Goal: Information Seeking & Learning: Understand process/instructions

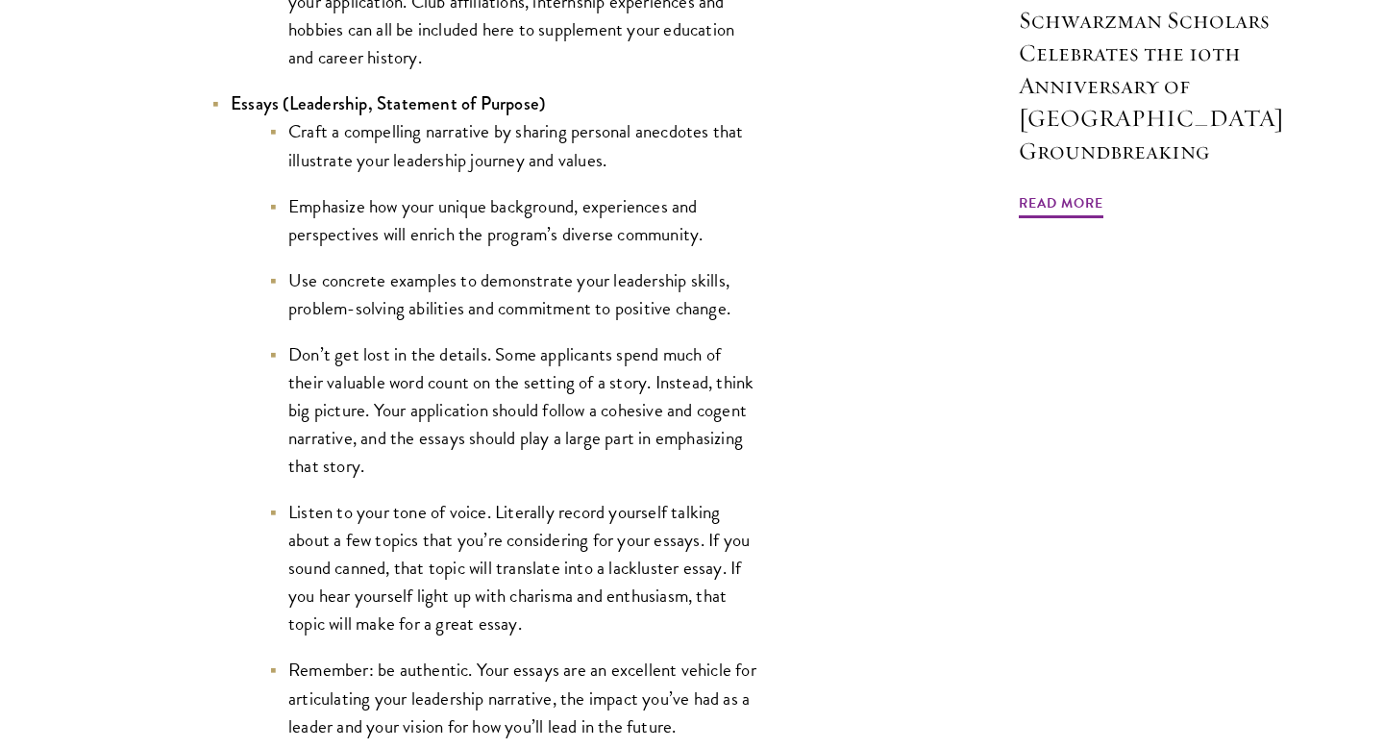
scroll to position [2066, 0]
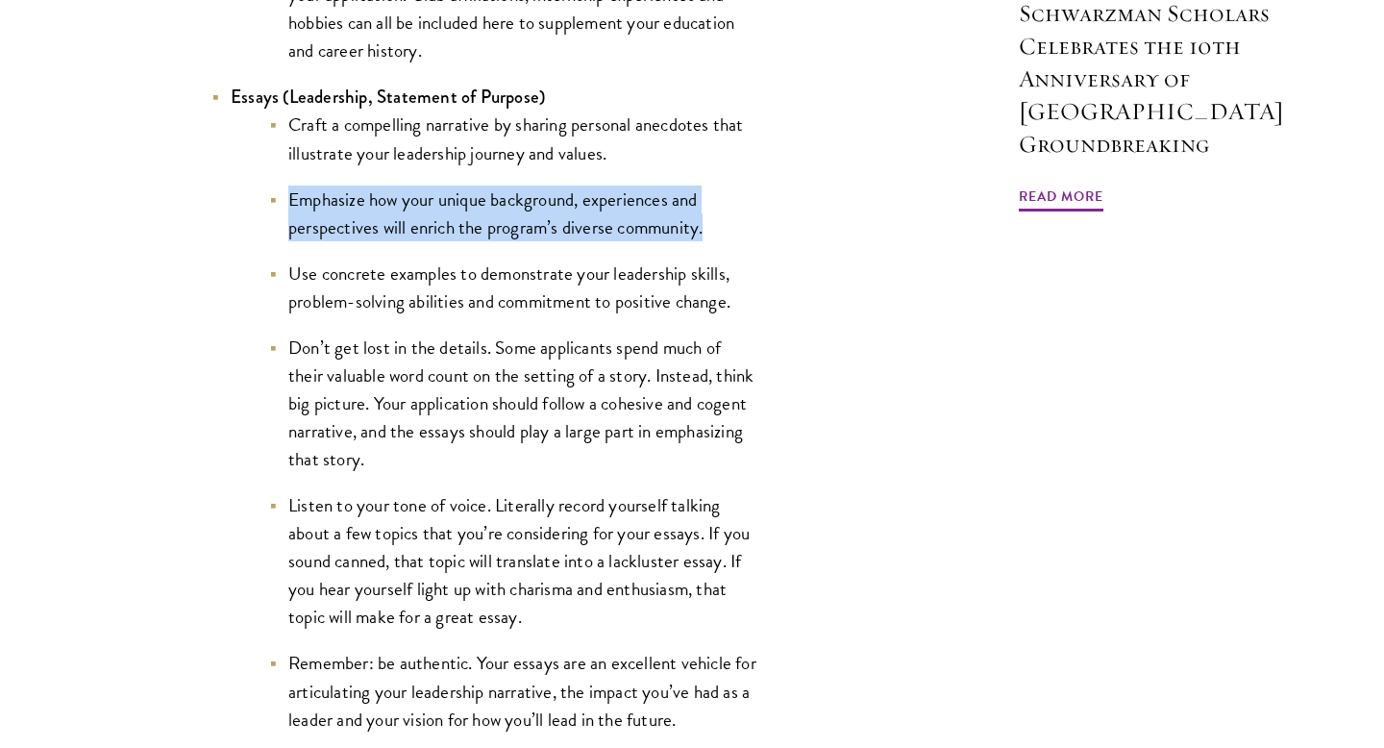
drag, startPoint x: 726, startPoint y: 236, endPoint x: 279, endPoint y: 188, distance: 449.5
click at [279, 188] on ul "Craft a compelling narrative by sharing personal anecdotes that illustrate your…" at bounding box center [495, 422] width 529 height 622
copy li "Emphasize how your unique background, experiences and perspectives will enrich …"
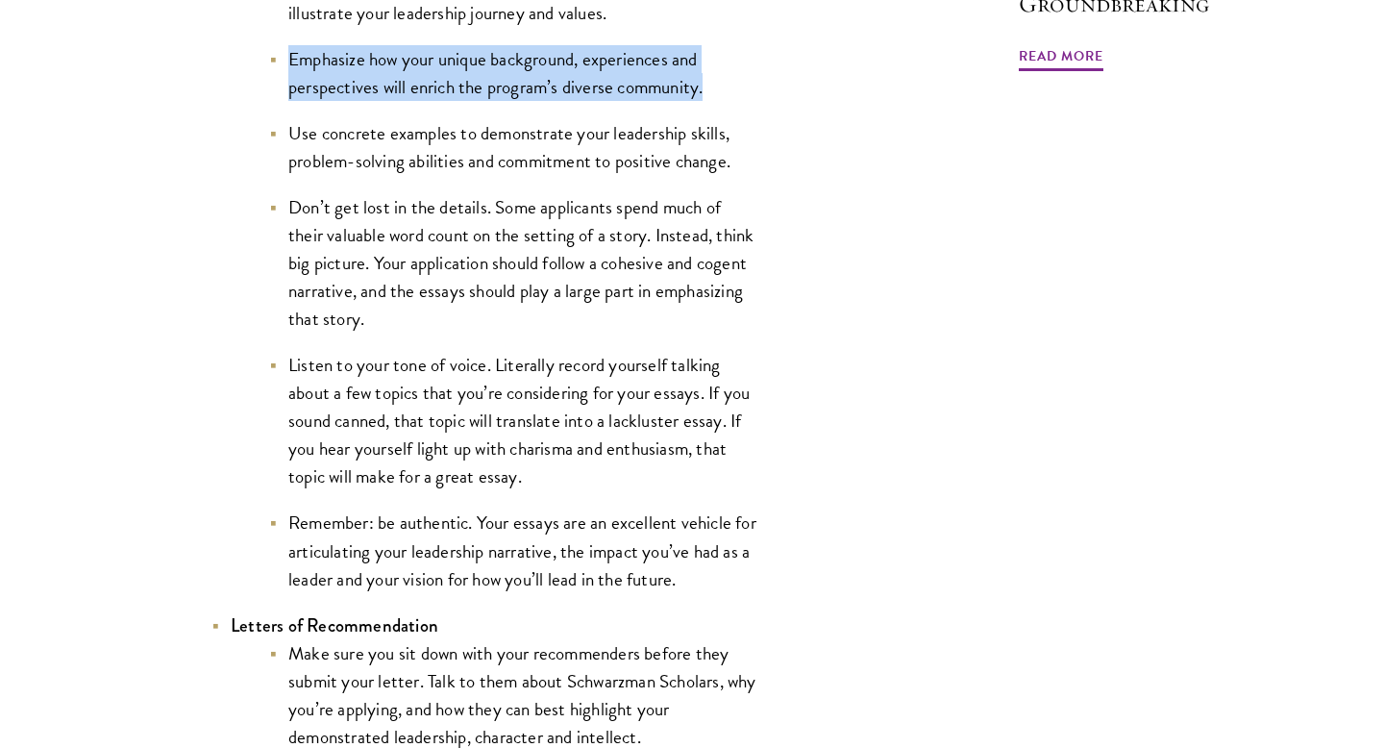
scroll to position [2207, 0]
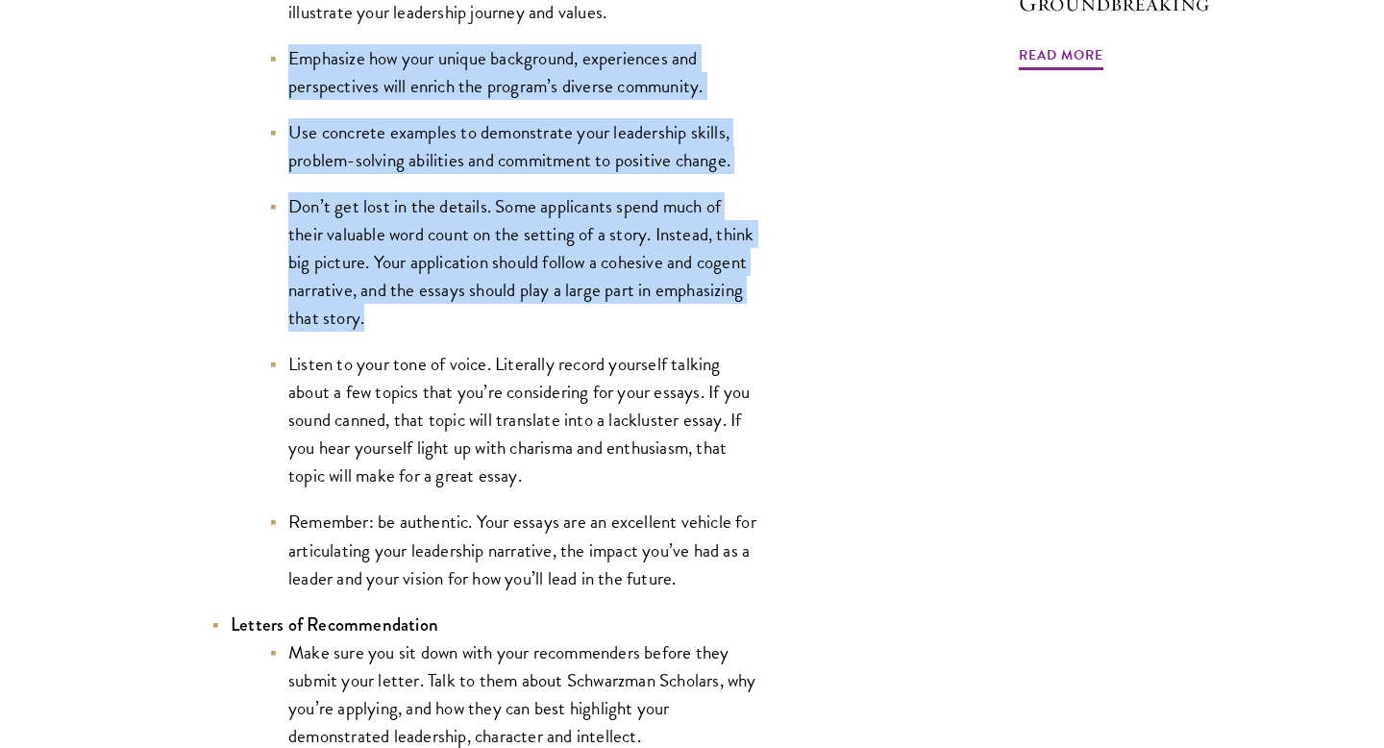
drag, startPoint x: 412, startPoint y: 324, endPoint x: 285, endPoint y: 57, distance: 295.8
click at [285, 57] on ul "Craft a compelling narrative by sharing personal anecdotes that illustrate your…" at bounding box center [495, 280] width 529 height 622
copy ul "Emphasize how your unique background, experiences and perspectives will enrich …"
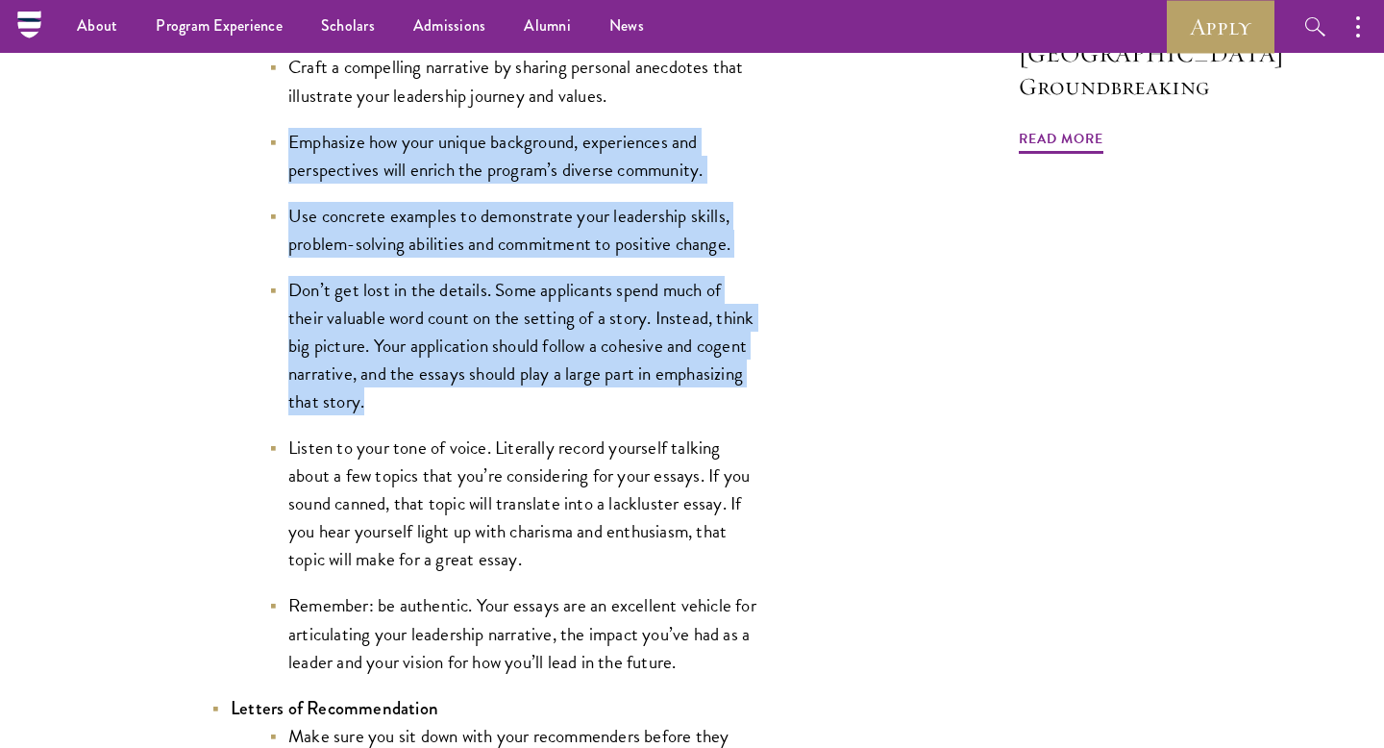
scroll to position [2096, 0]
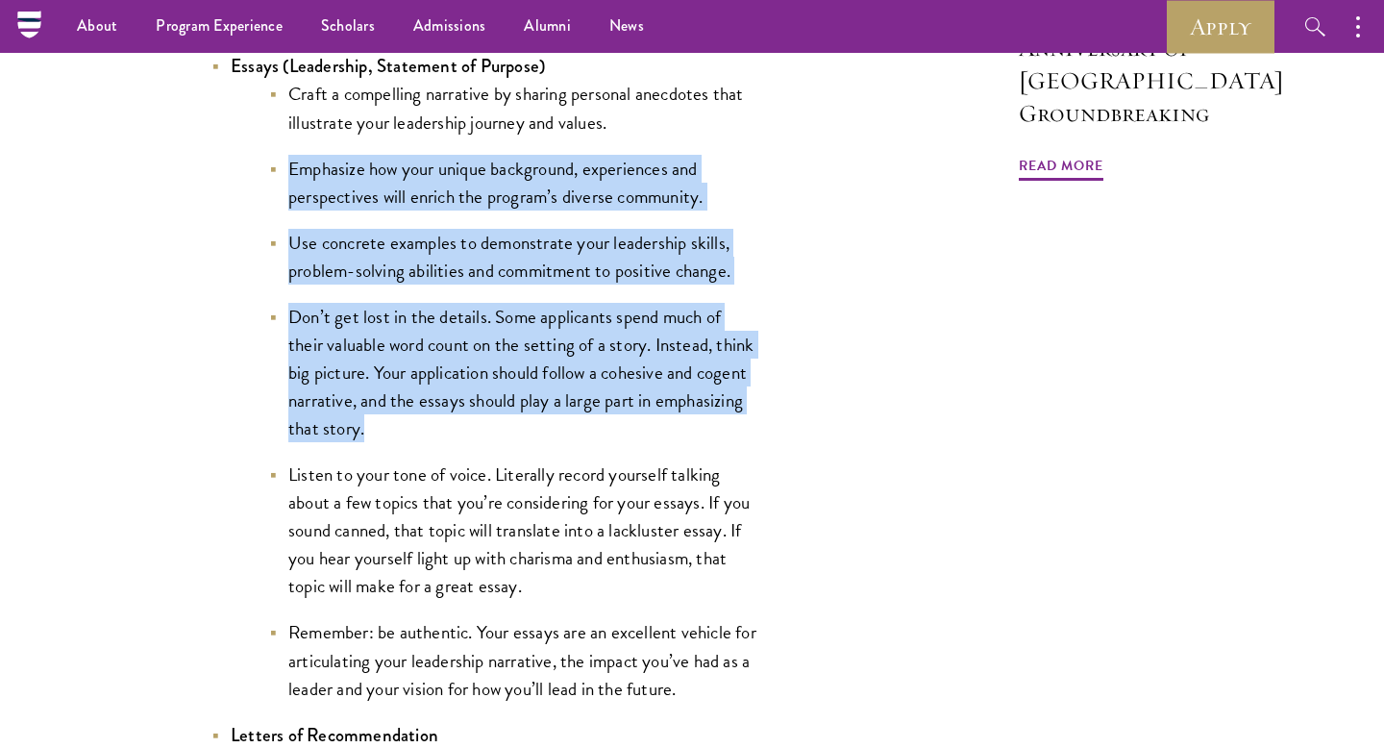
copy ul "Emphasize how your unique background, experiences and perspectives will enrich …"
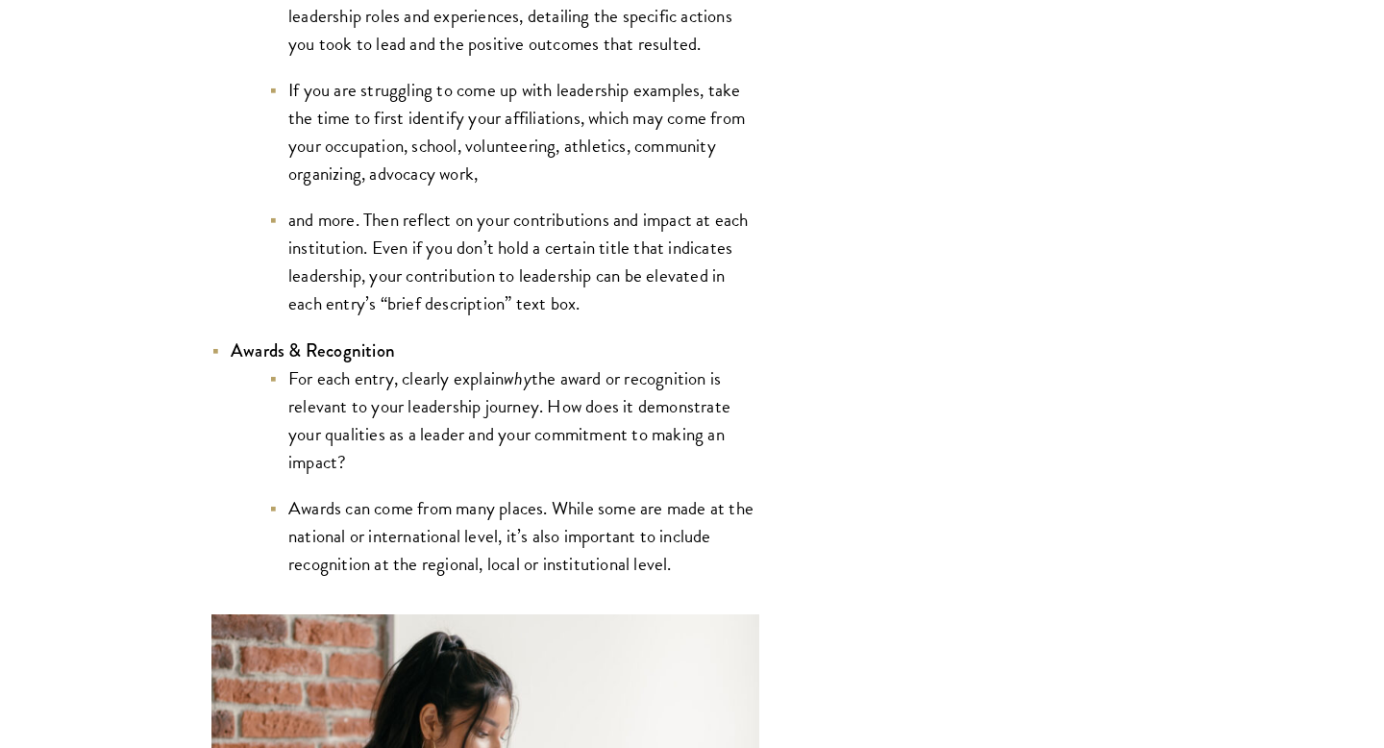
scroll to position [4489, 0]
copy ul "Emphasize how your unique background, experiences and perspectives will enrich …"
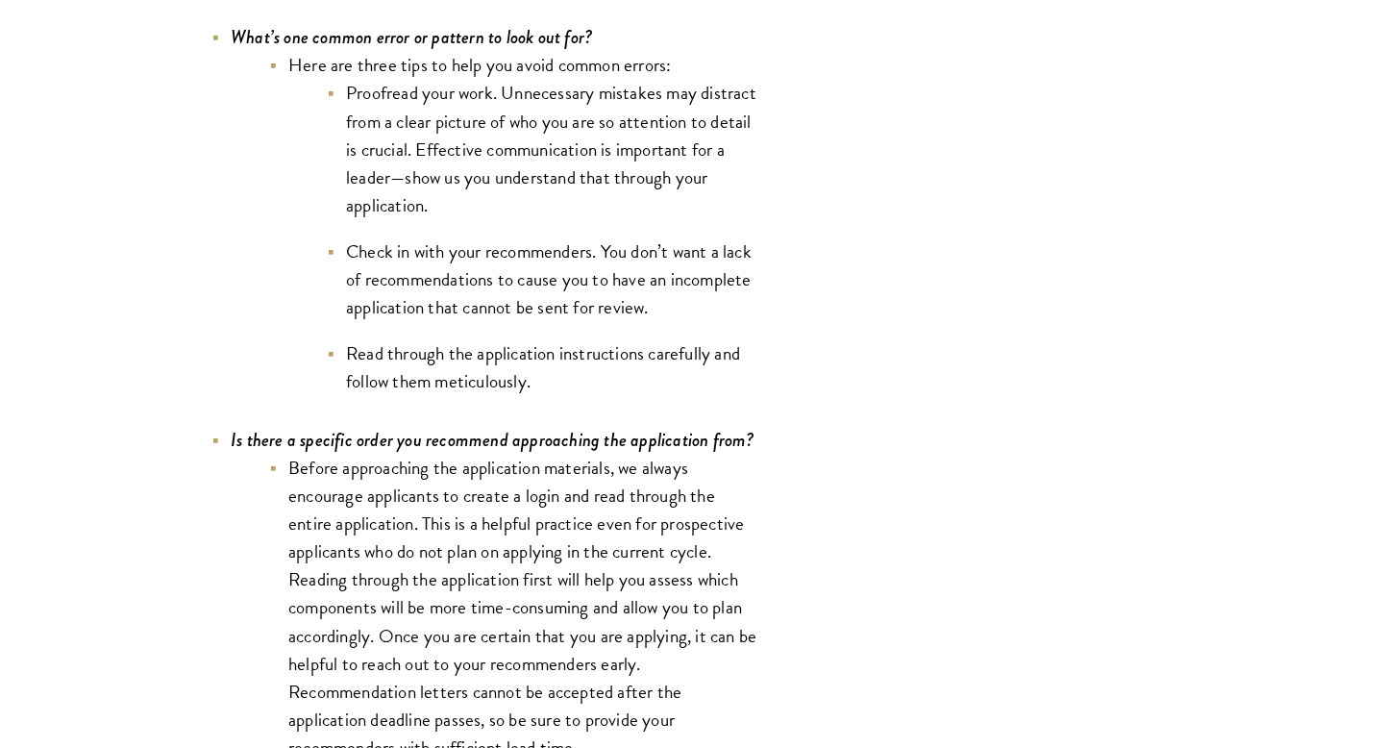
scroll to position [6249, 0]
copy ul "Emphasize how your unique background, experiences and perspectives will enrich …"
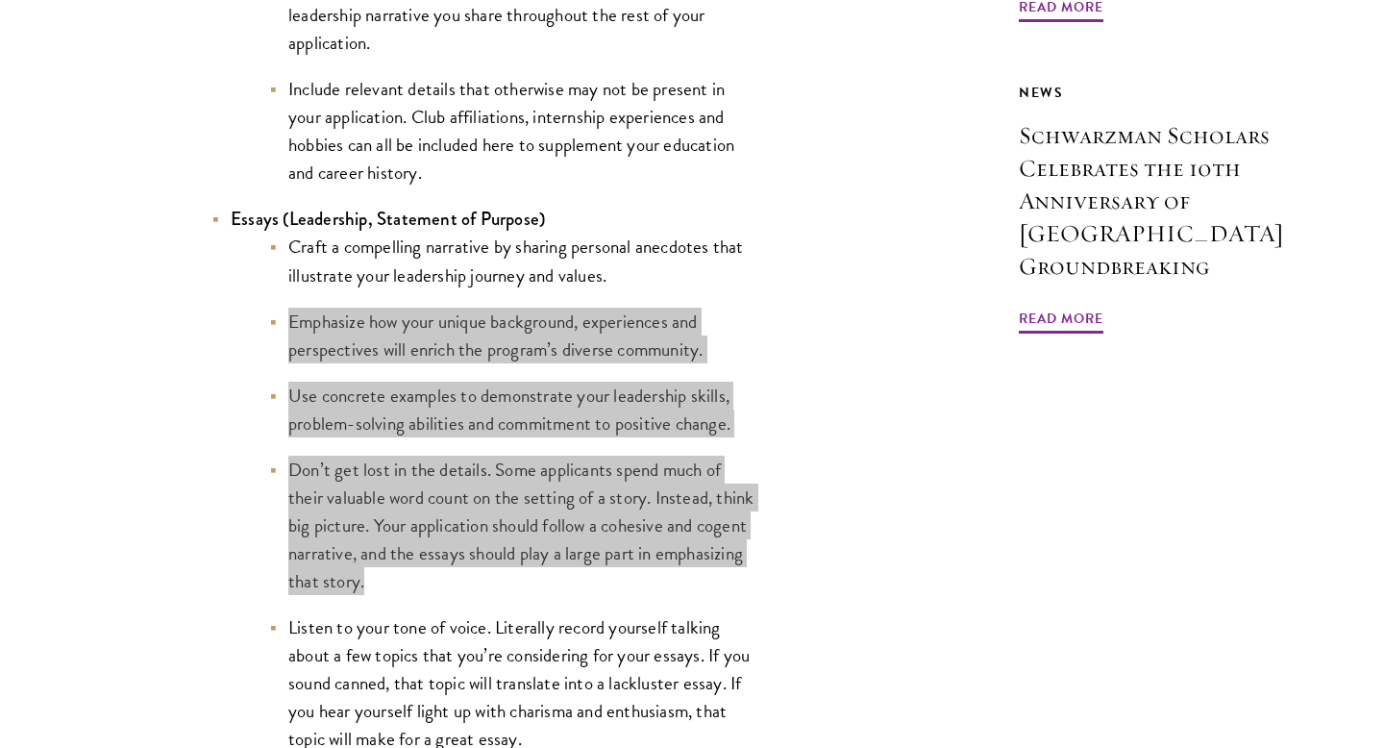
scroll to position [1967, 0]
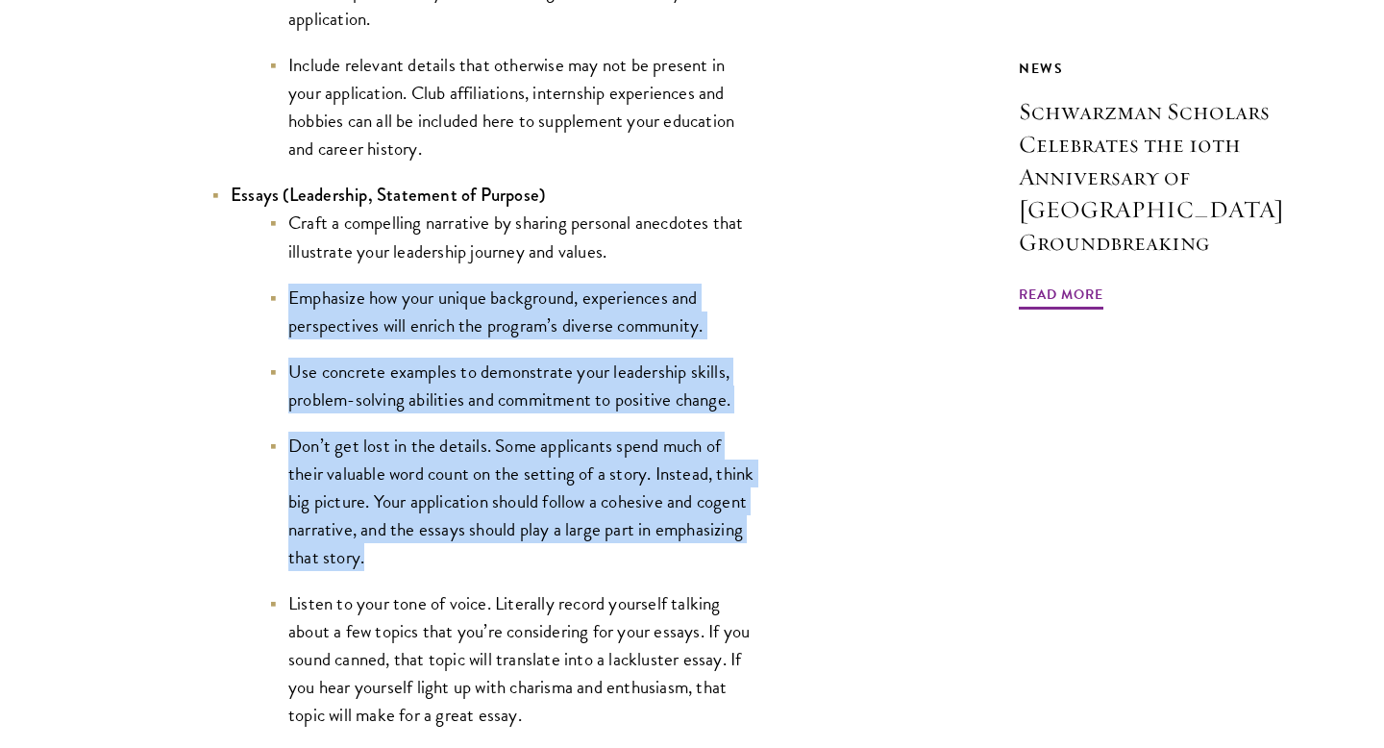
click at [470, 409] on li "Use concrete examples to demonstrate your leadership skills, problem-solving ab…" at bounding box center [514, 386] width 490 height 56
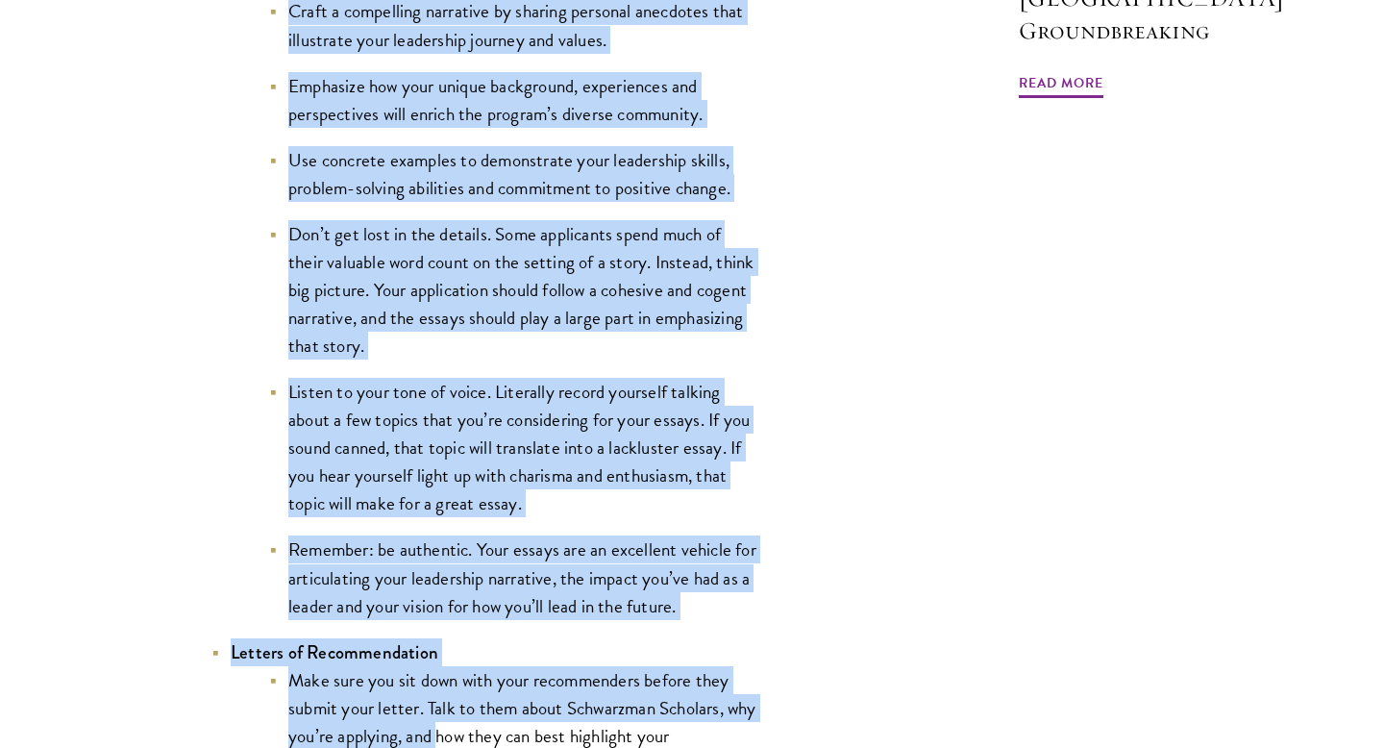
scroll to position [2230, 0]
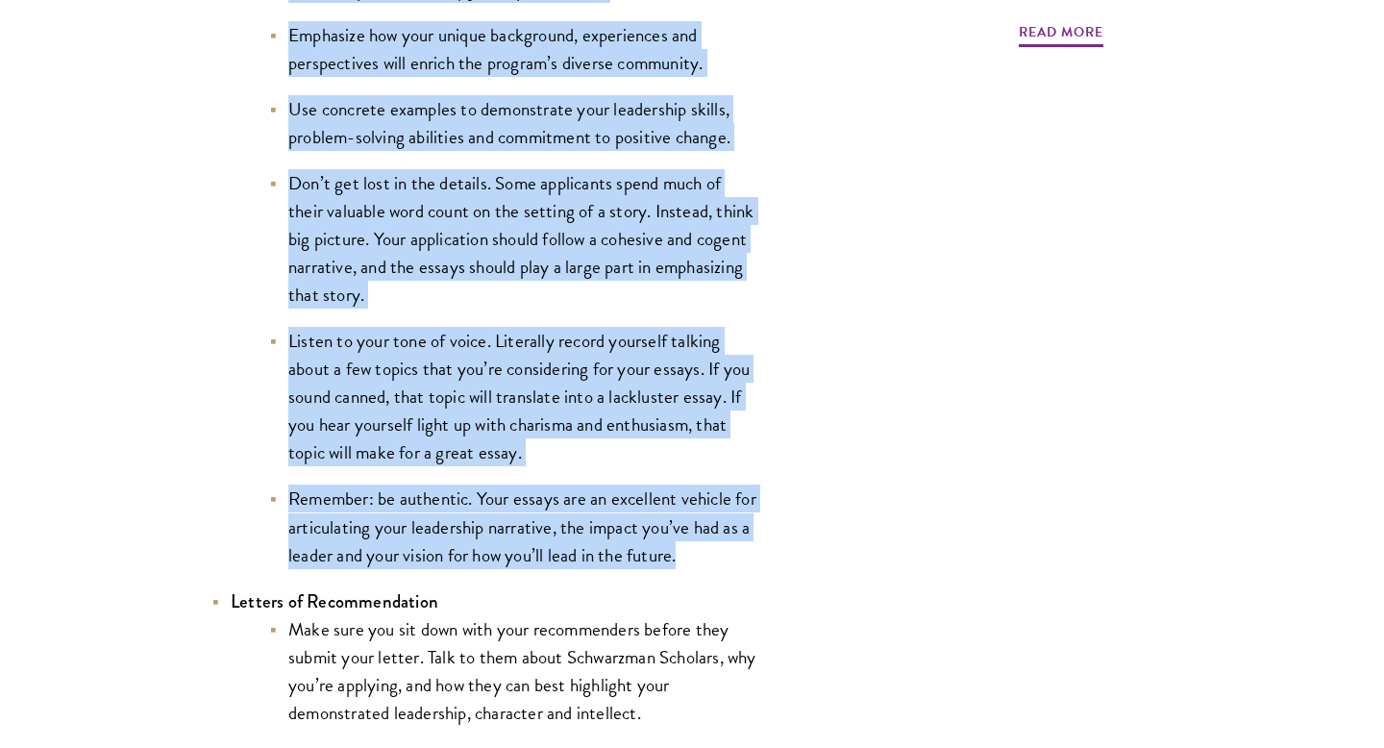
drag, startPoint x: 231, startPoint y: 200, endPoint x: 705, endPoint y: 557, distance: 593.0
click at [705, 557] on li "Essays (Leadership, Statement of Purpose) Craft a compelling narrative by shari…" at bounding box center [485, 243] width 548 height 650
copy li "Loremi (Dolorsitam, Consectet ad Elitsed) Doeiu t incididunt utlaboree do magna…"
